Goal: Transaction & Acquisition: Subscribe to service/newsletter

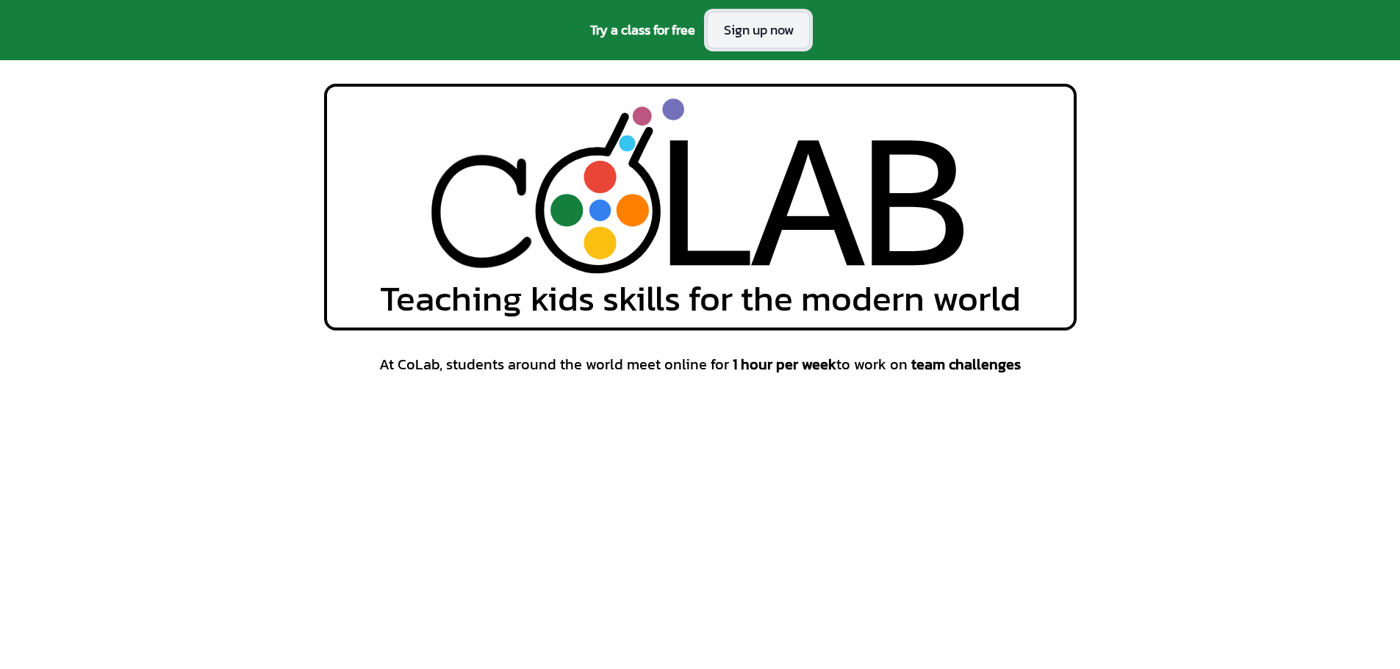
click at [741, 33] on link "Sign up now" at bounding box center [758, 30] width 103 height 37
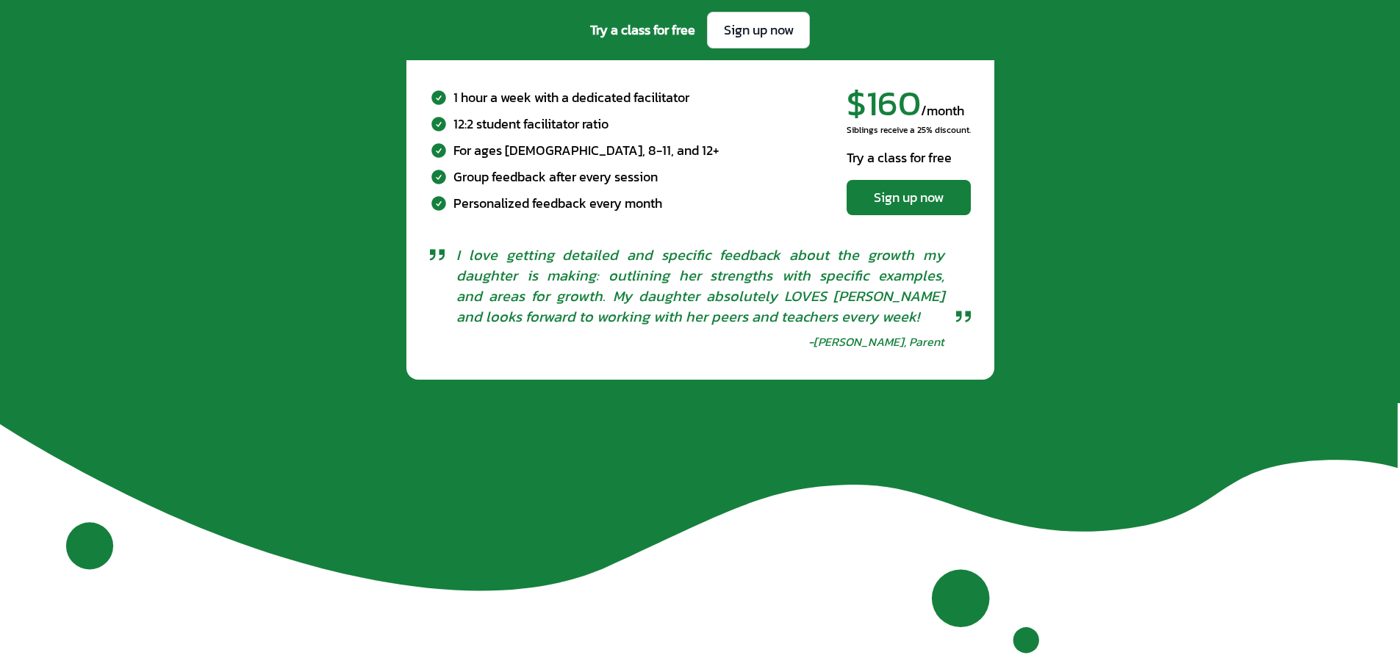
scroll to position [5070, 0]
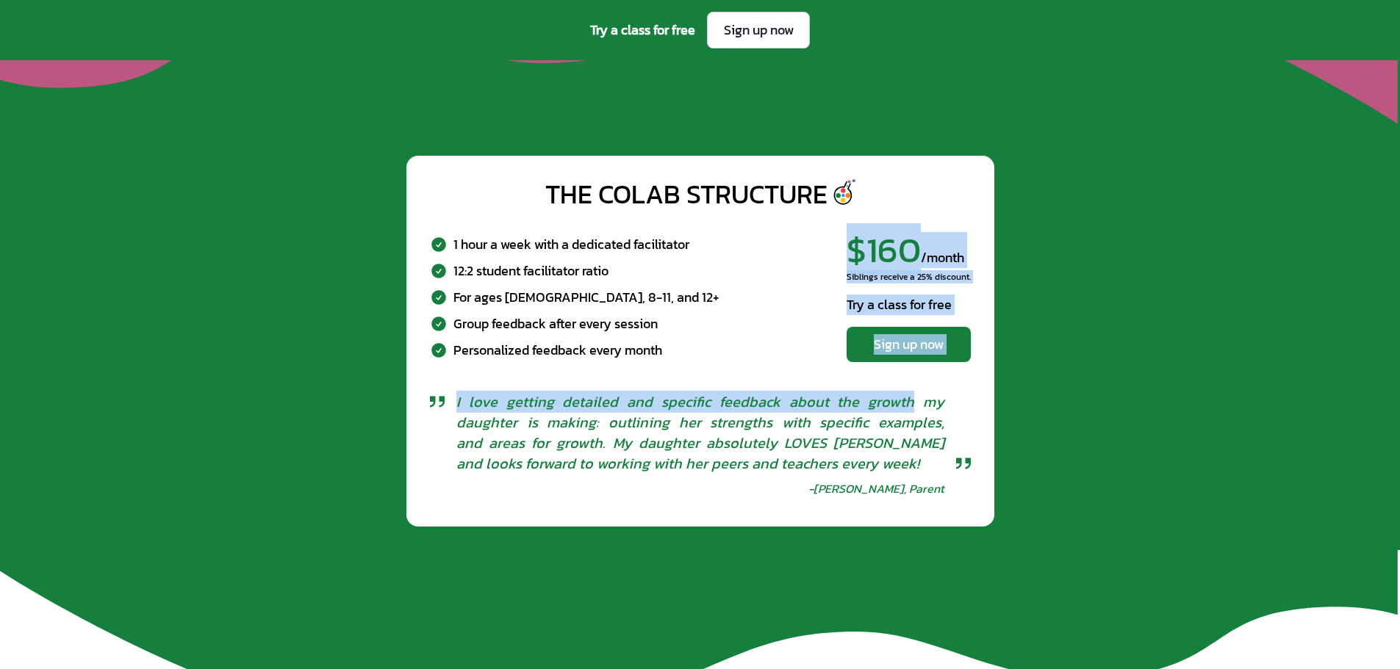
drag, startPoint x: 849, startPoint y: 252, endPoint x: 910, endPoint y: 405, distance: 164.8
click at [910, 405] on div "The CoLab Structure 1 hour a week with a dedicated facilitator 12:2 student fac…" at bounding box center [700, 341] width 588 height 371
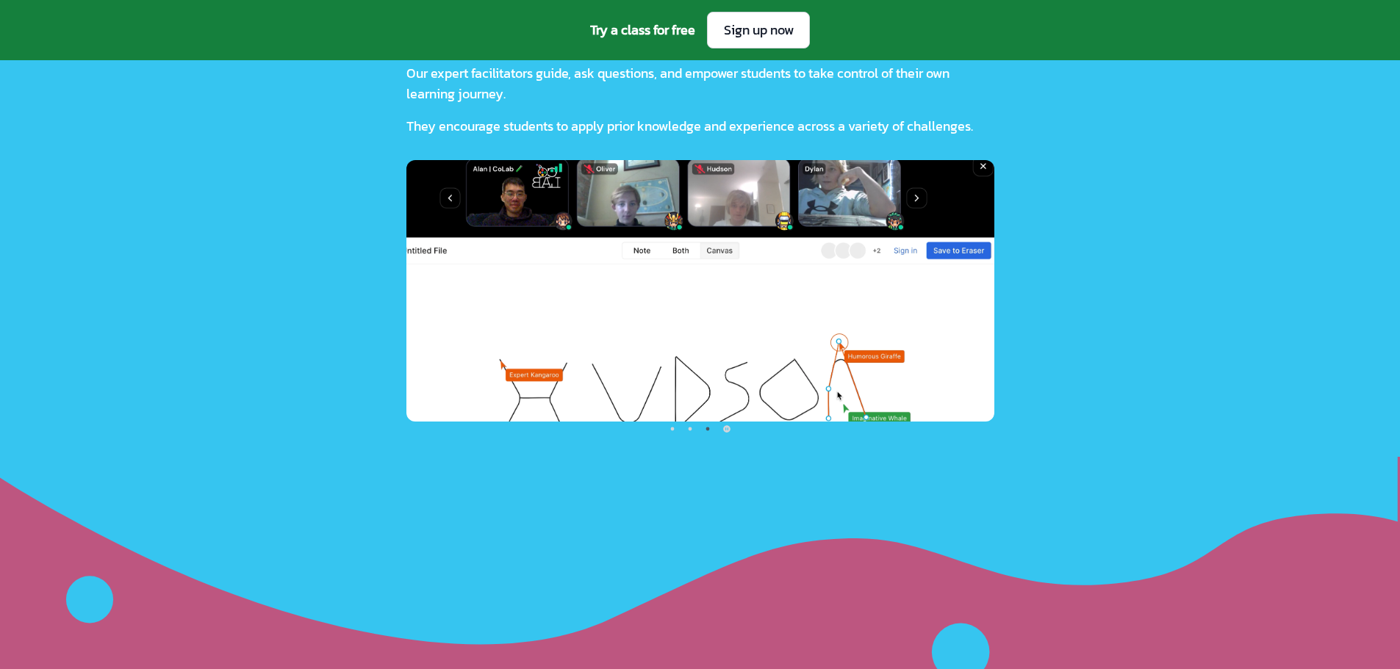
scroll to position [3706, 0]
